Goal: Communication & Community: Share content

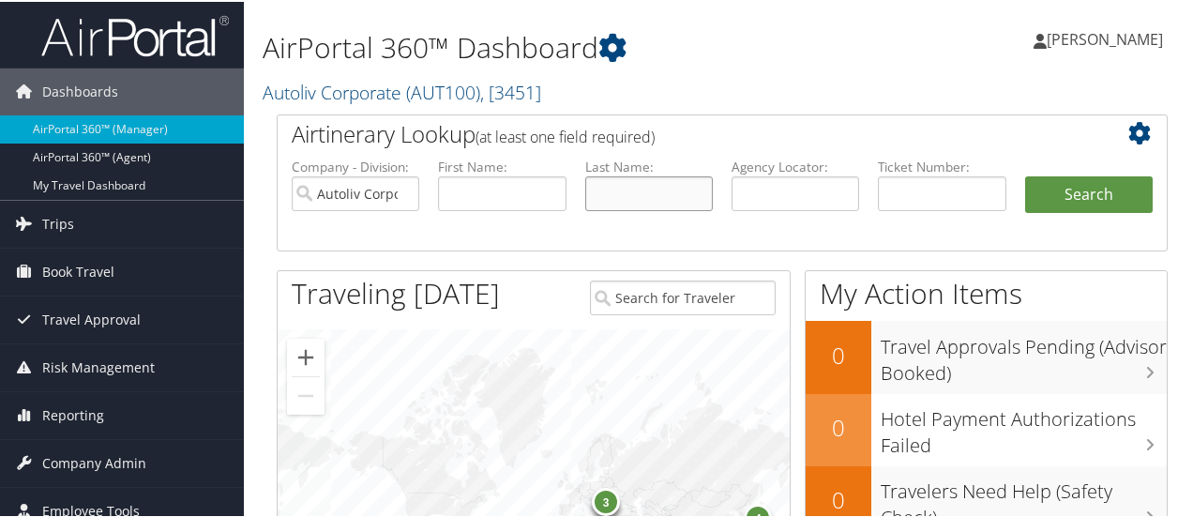
click at [667, 194] on input "text" at bounding box center [649, 191] width 128 height 35
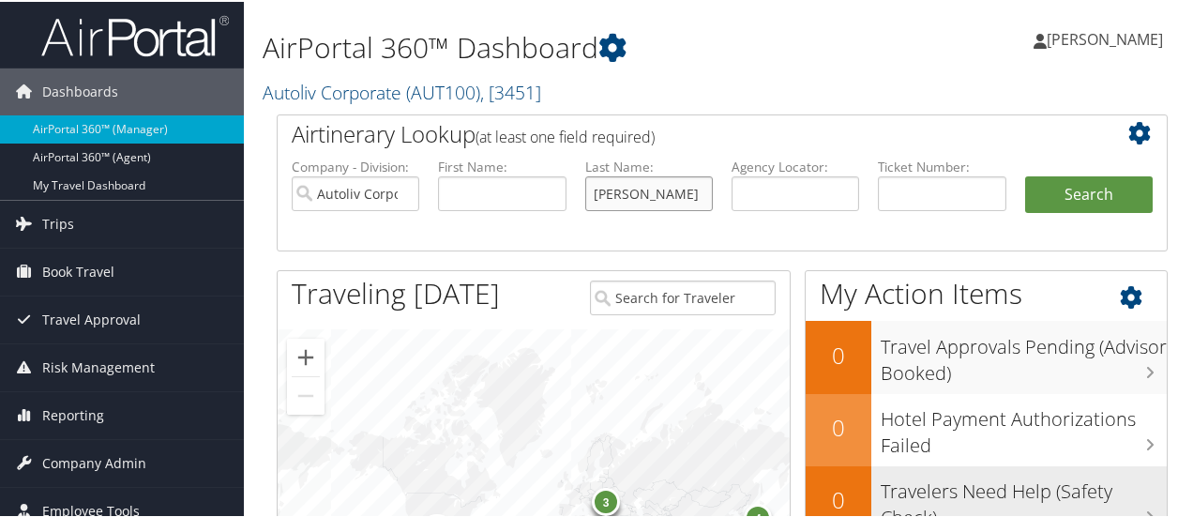
type input "[PERSON_NAME]"
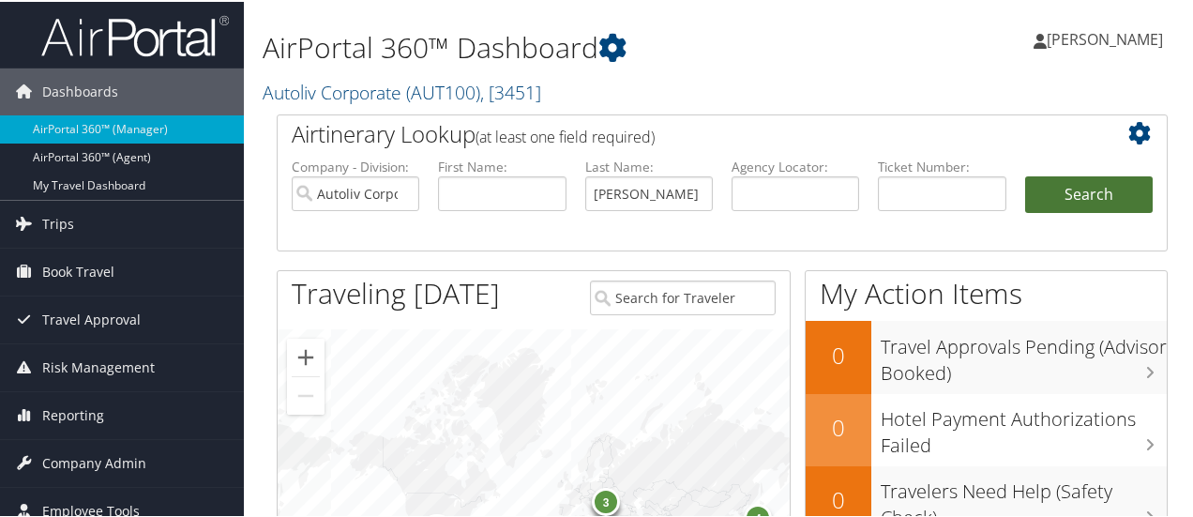
click at [1095, 190] on button "Search" at bounding box center [1089, 193] width 128 height 38
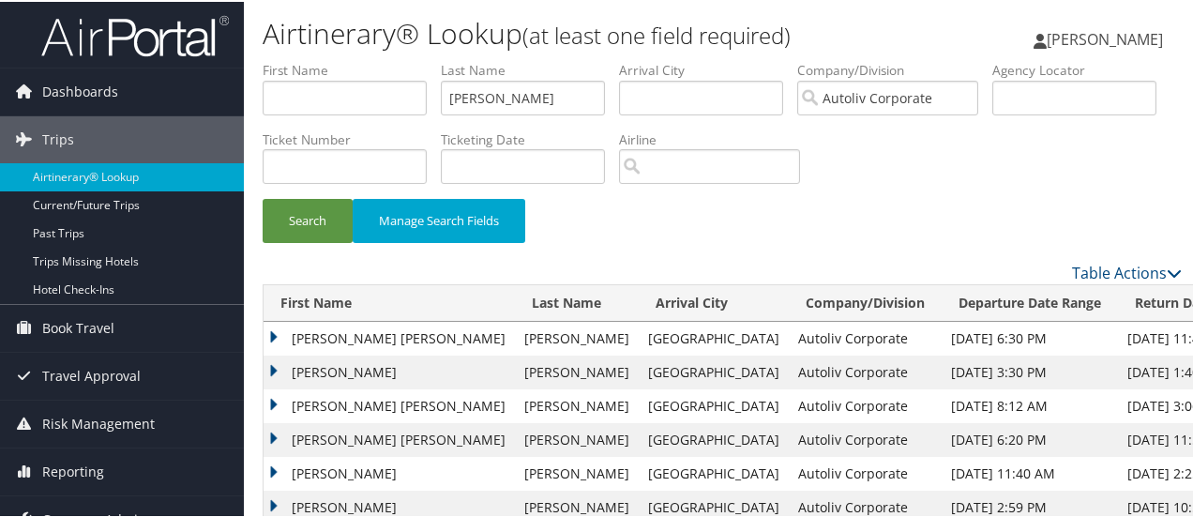
click at [268, 329] on td "[PERSON_NAME] [PERSON_NAME]" at bounding box center [389, 337] width 251 height 34
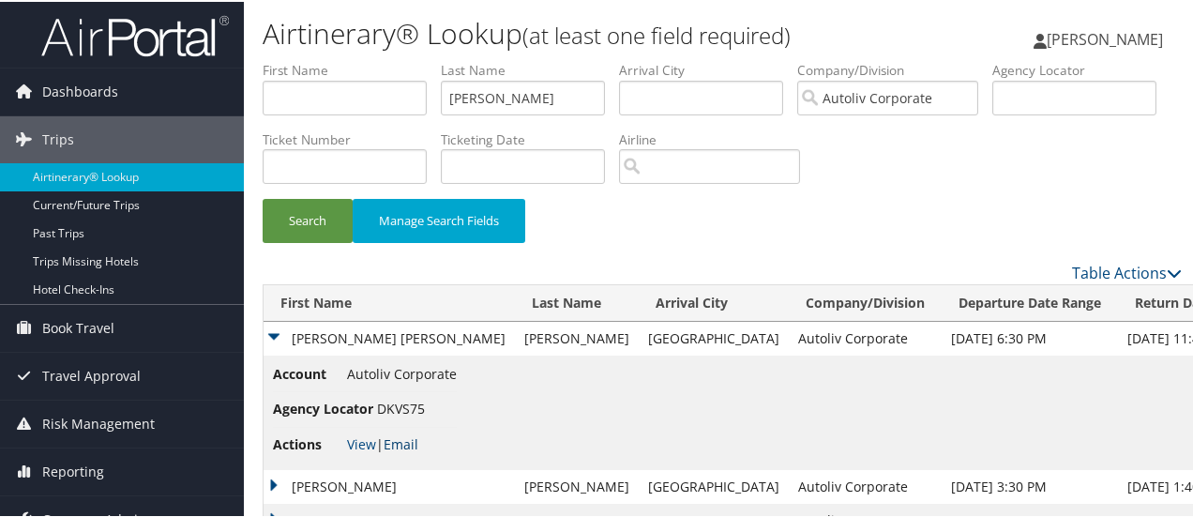
click at [417, 439] on link "Email" at bounding box center [401, 442] width 35 height 18
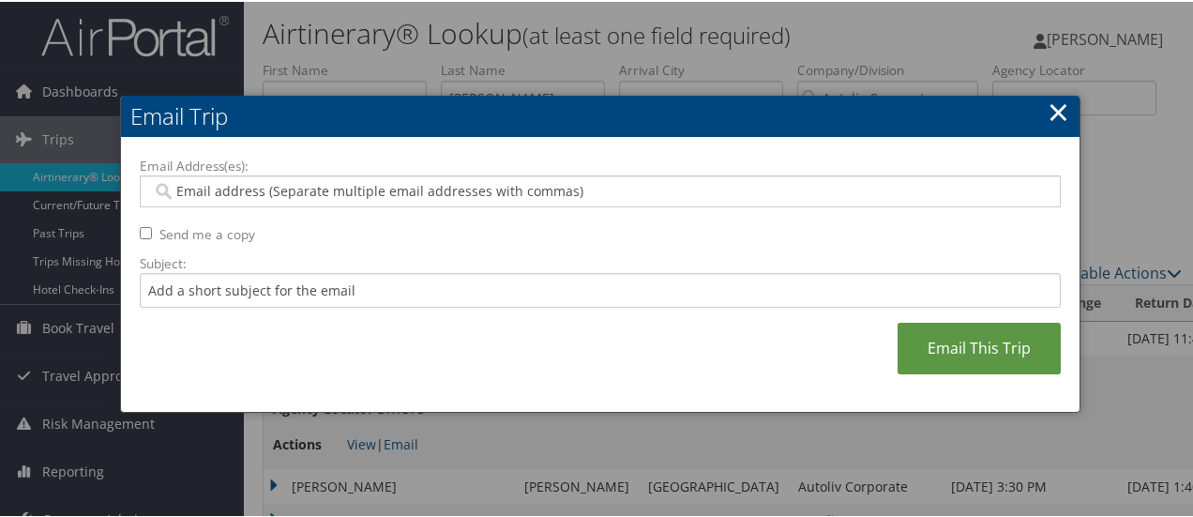
click at [325, 187] on input "Email Address(es):" at bounding box center [601, 189] width 898 height 19
type input "kelly"
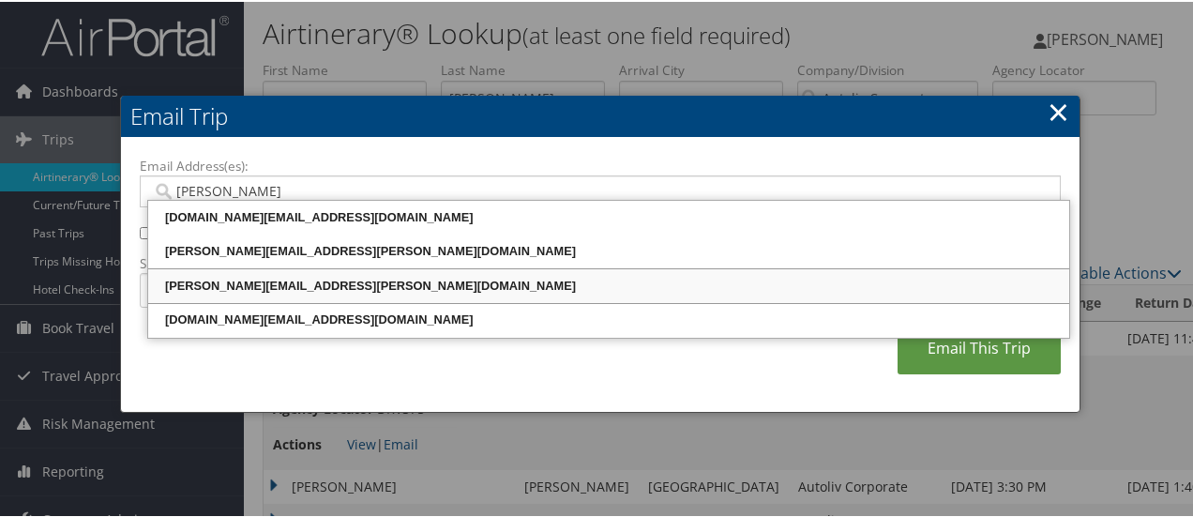
click at [285, 282] on div "KELLY.TAULBEE@AUTOLIV.COM" at bounding box center [609, 284] width 916 height 19
type input "KELLY.TAULBEE@AUTOLIV.COM"
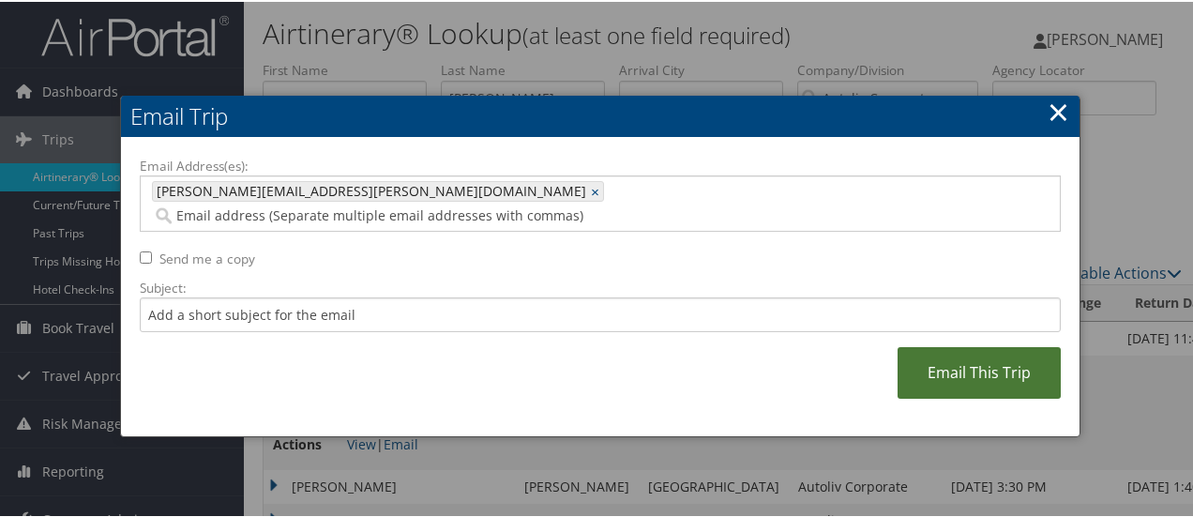
click at [984, 346] on link "Email This Trip" at bounding box center [979, 371] width 163 height 52
